Goal: Task Accomplishment & Management: Manage account settings

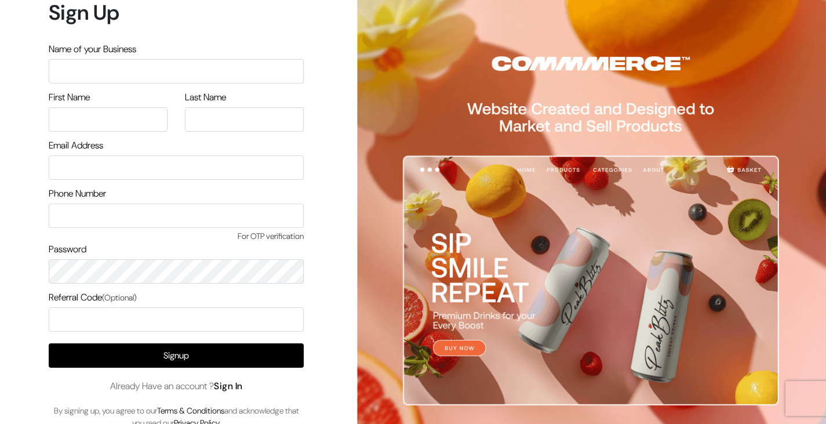
click at [234, 384] on link "Sign In" at bounding box center [228, 386] width 29 height 12
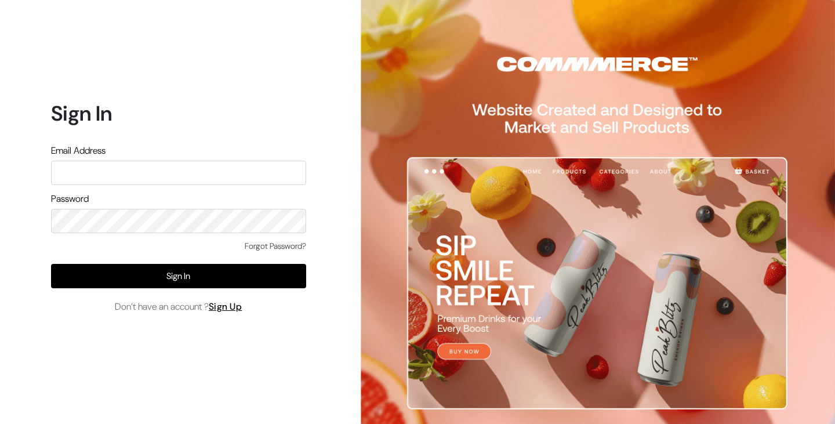
click at [107, 177] on input "text" at bounding box center [178, 173] width 255 height 24
type input "arun.magzion@gmail.com"
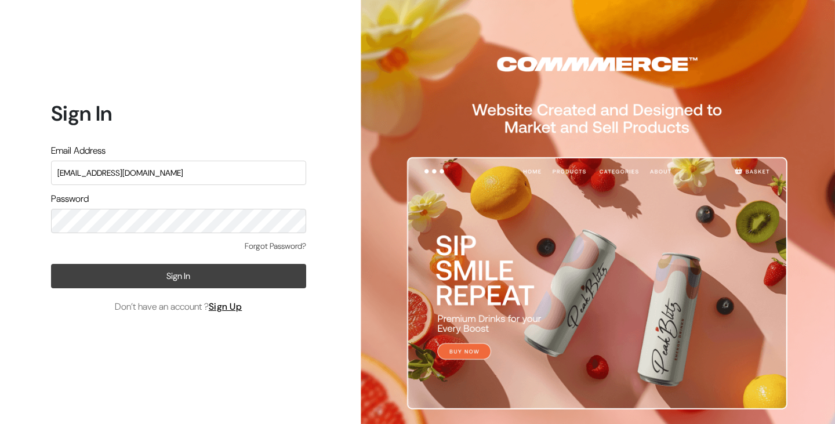
click at [152, 277] on button "Sign In" at bounding box center [178, 276] width 255 height 24
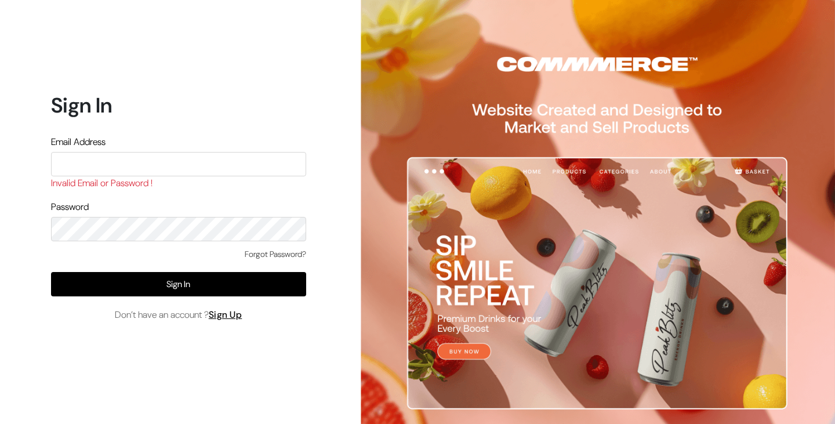
click at [121, 165] on input "text" at bounding box center [178, 164] width 255 height 24
drag, startPoint x: 170, startPoint y: 166, endPoint x: 156, endPoint y: 151, distance: 20.1
click at [156, 151] on div "Email Address arun.magzion@gmail.com Invalid Email or Password !" at bounding box center [178, 164] width 255 height 58
click at [162, 159] on input "arun.magzion@gmail.com" at bounding box center [178, 164] width 255 height 24
type input "d"
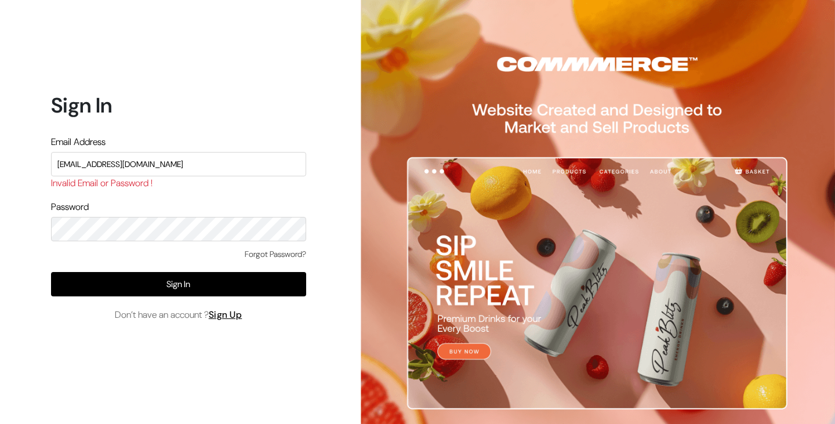
type input "donnyndonny@gmail.com"
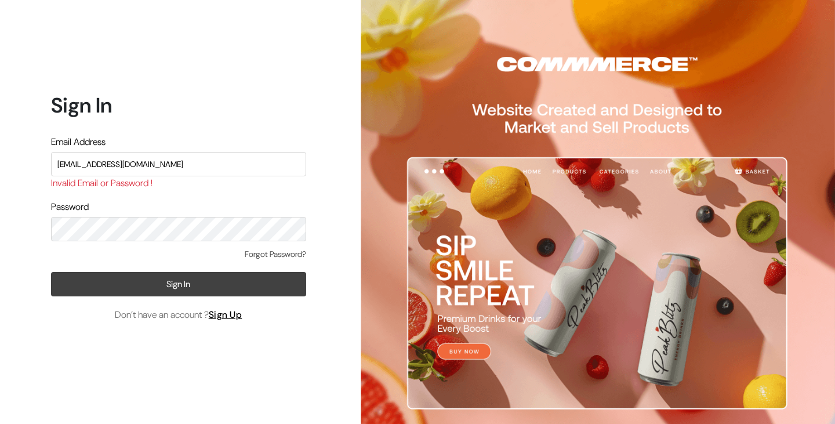
click at [168, 282] on button "Sign In" at bounding box center [178, 284] width 255 height 24
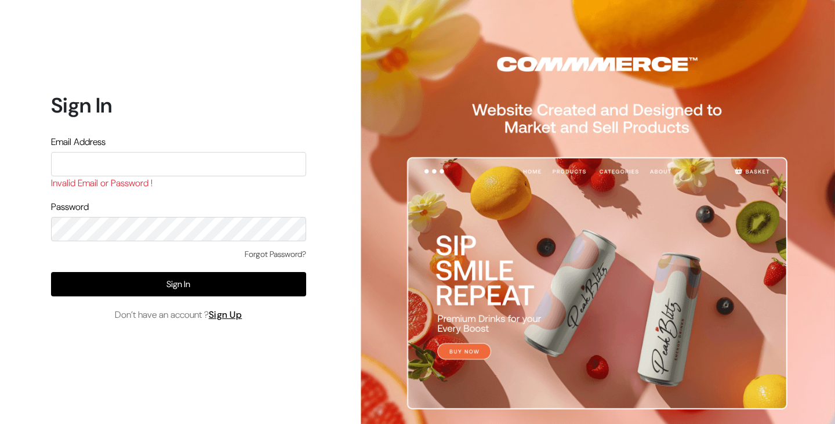
drag, startPoint x: 106, startPoint y: 150, endPoint x: 97, endPoint y: 168, distance: 19.7
click at [97, 168] on div "Email Address Invalid Email or Password !" at bounding box center [178, 164] width 255 height 58
click at [97, 168] on input "text" at bounding box center [178, 164] width 255 height 24
type input "donnyndonny@gmail.com"
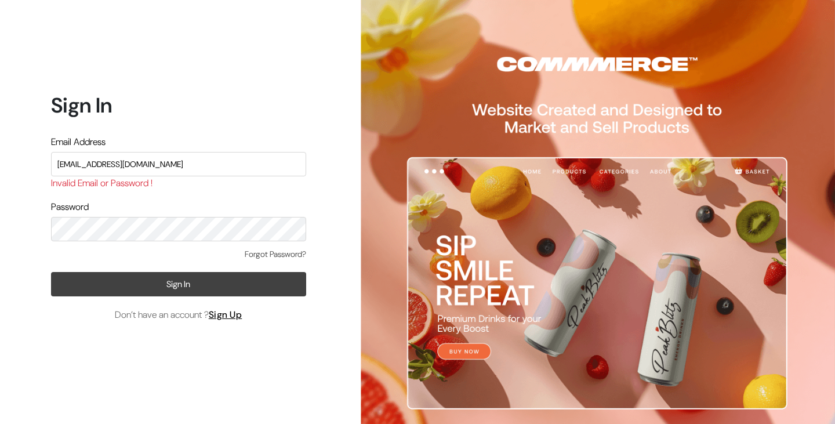
click at [129, 281] on button "Sign In" at bounding box center [178, 284] width 255 height 24
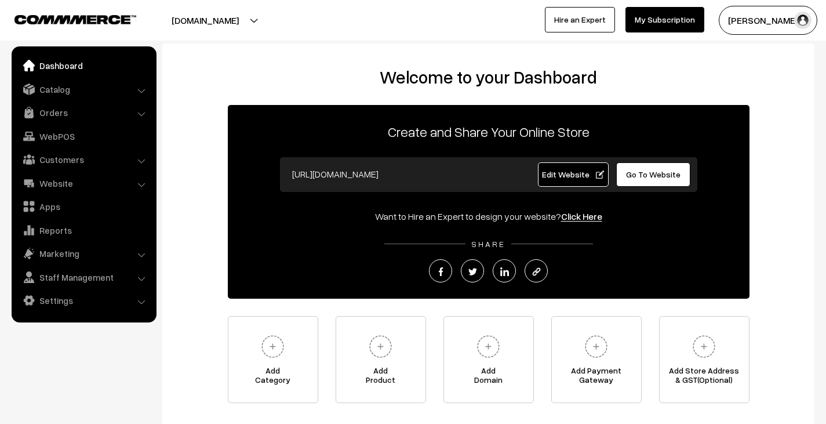
click at [654, 24] on link "My Subscription" at bounding box center [664, 20] width 79 height 26
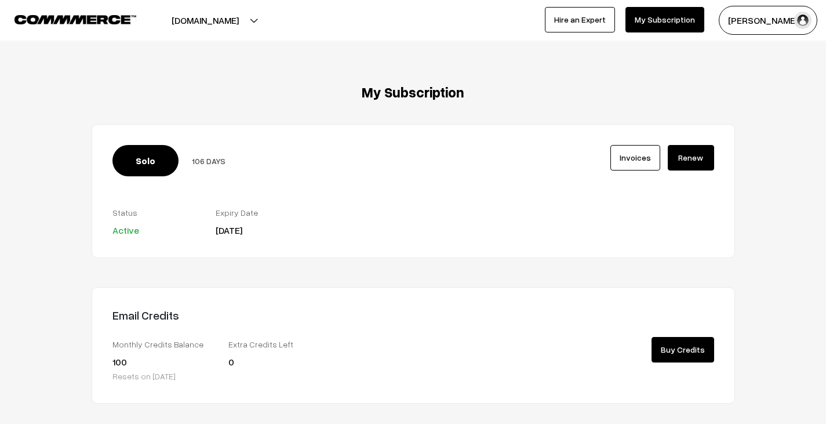
click at [261, 13] on button "[DOMAIN_NAME]" at bounding box center [205, 20] width 148 height 29
click at [310, 112] on div "My Subscription Solo 106 DAYS Invoices Active" at bounding box center [413, 316] width 661 height 465
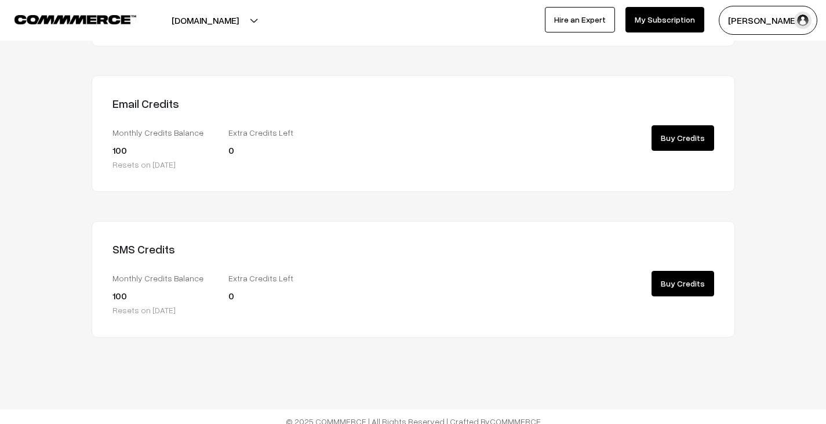
scroll to position [221, 0]
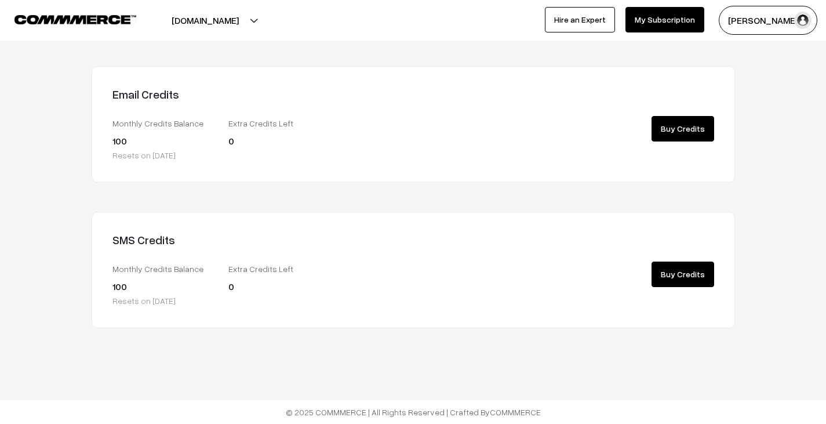
click at [118, 18] on img at bounding box center [75, 19] width 122 height 9
